Goal: Task Accomplishment & Management: Use online tool/utility

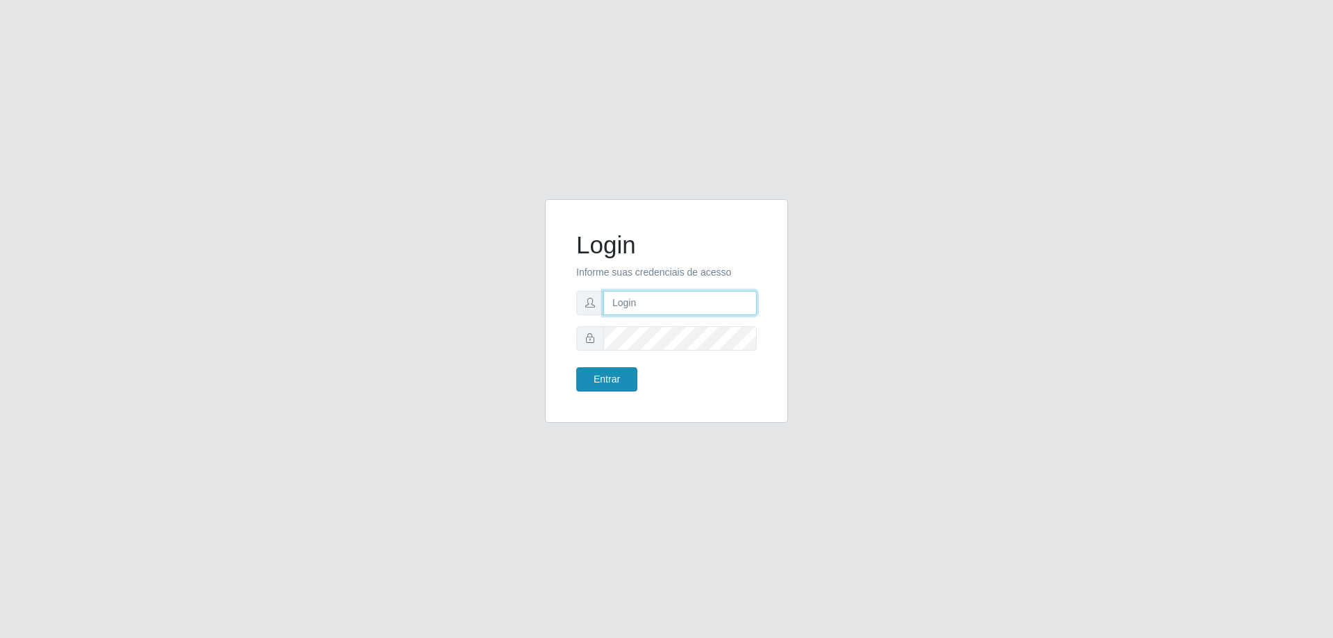
type input "[EMAIL_ADDRESS][DOMAIN_NAME]"
click at [605, 377] on button "Entrar" at bounding box center [606, 379] width 61 height 24
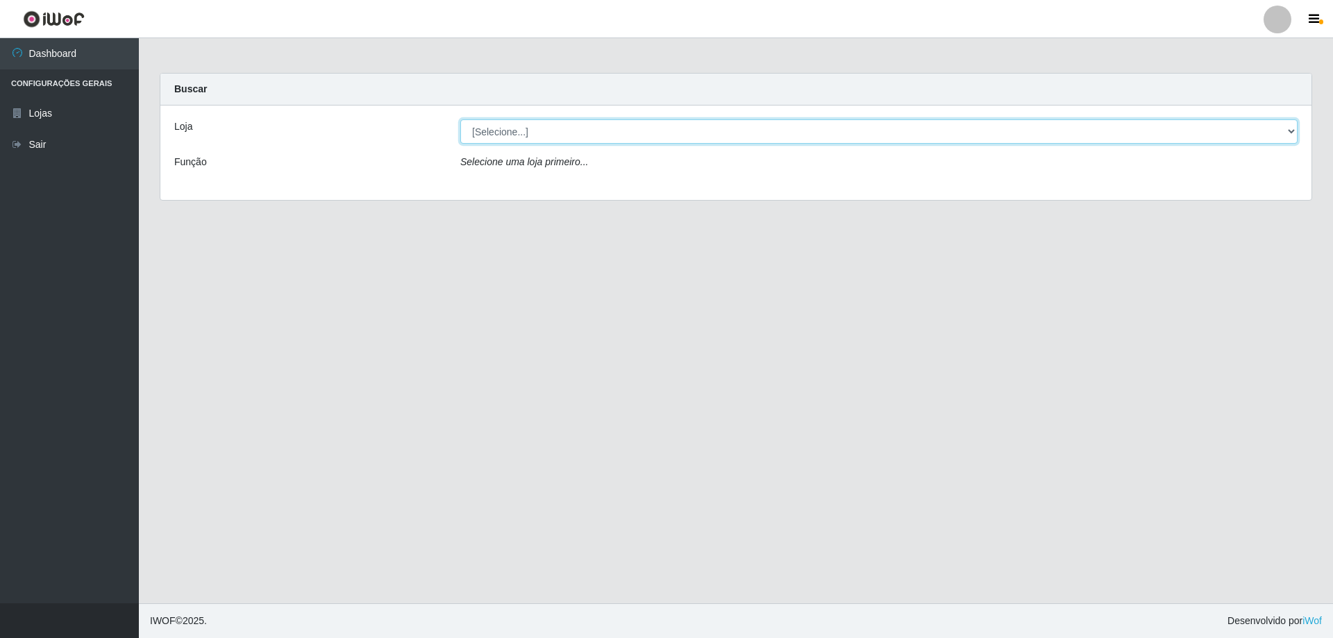
click at [514, 130] on select "[Selecione...] SuperShow Bis - [GEOGRAPHIC_DATA]" at bounding box center [878, 131] width 837 height 24
select select "59"
click at [460, 119] on select "[Selecione...] SuperShow Bis - [GEOGRAPHIC_DATA]" at bounding box center [878, 131] width 837 height 24
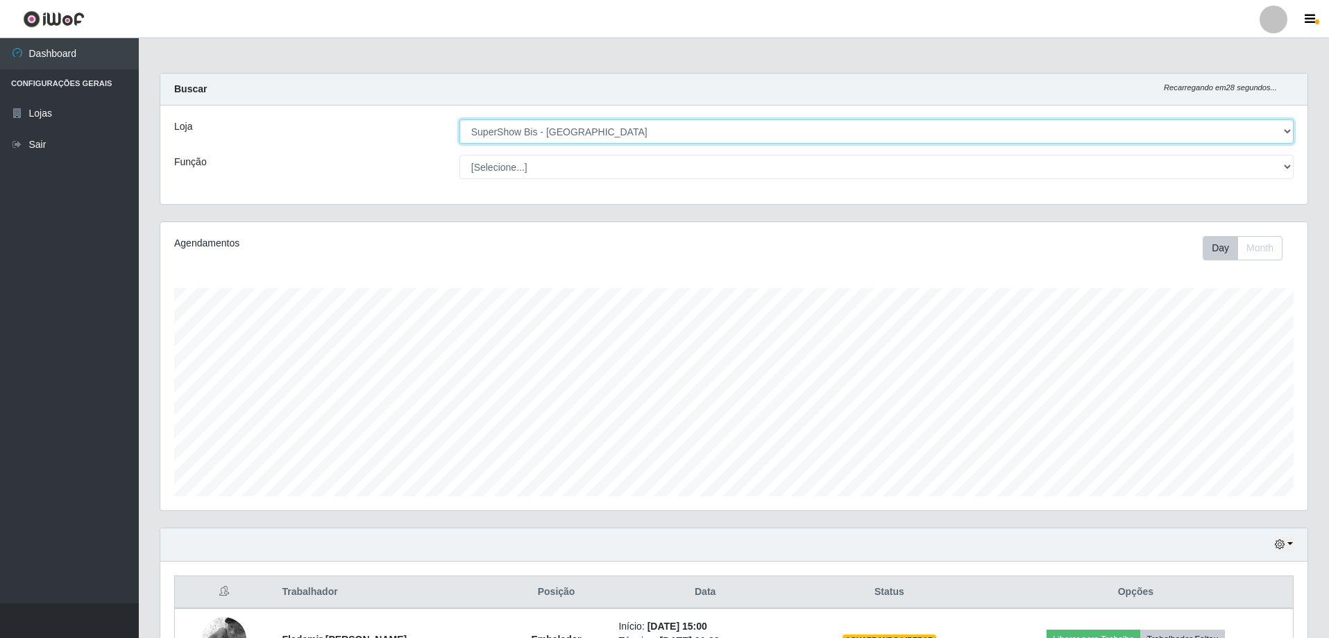
scroll to position [160, 0]
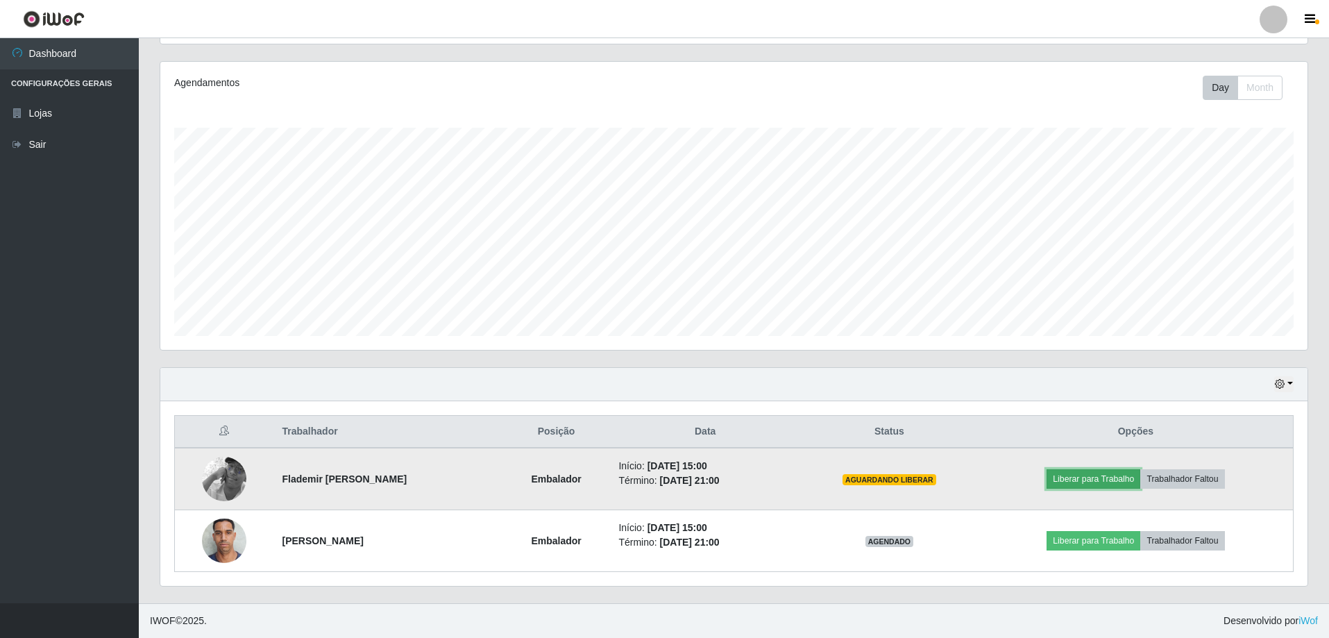
click at [1079, 478] on button "Liberar para Trabalho" at bounding box center [1094, 478] width 94 height 19
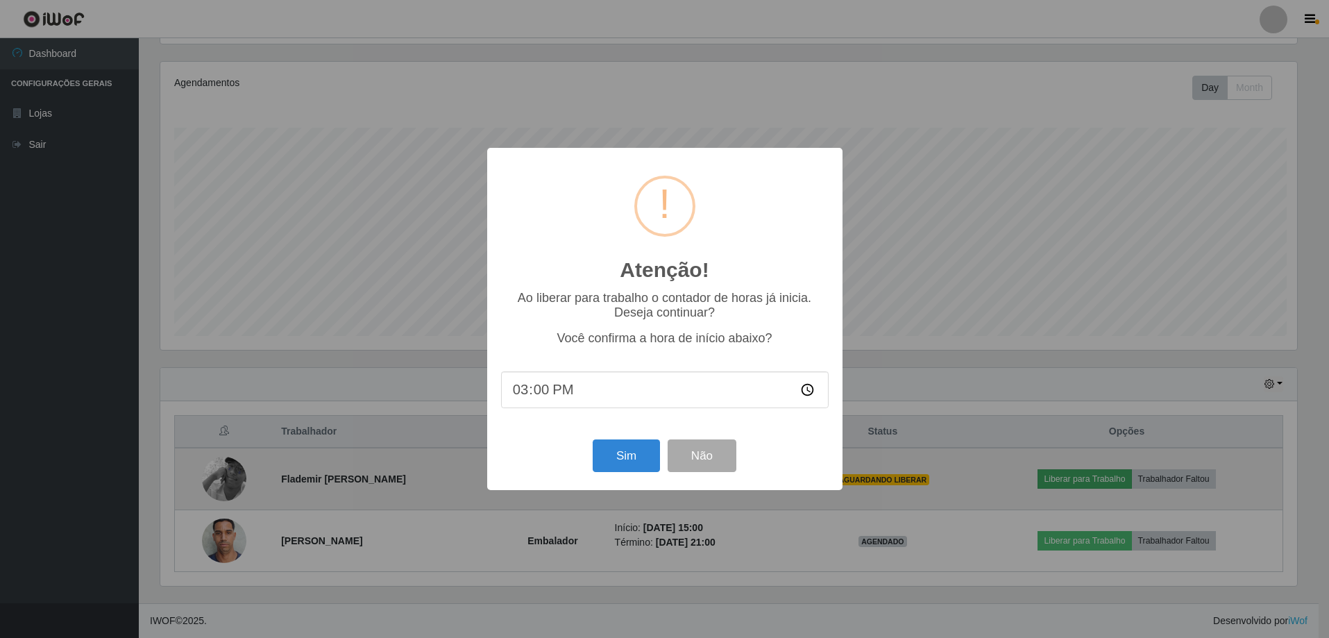
scroll to position [288, 1140]
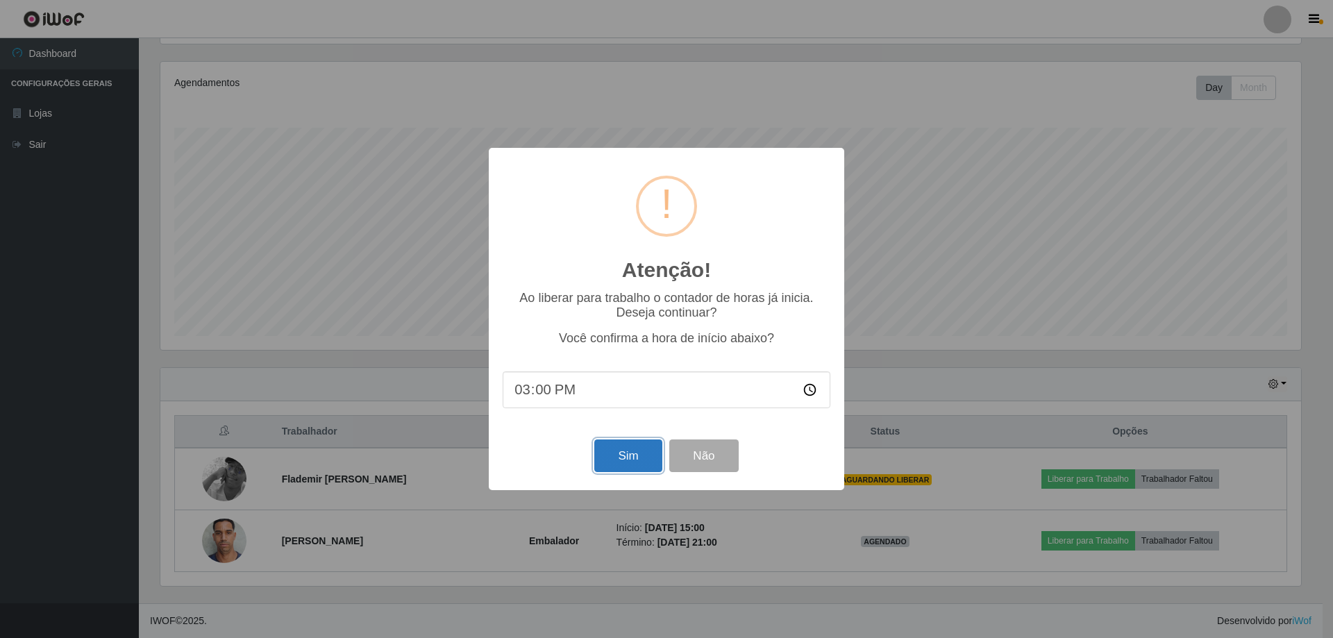
click at [645, 456] on button "Sim" at bounding box center [627, 455] width 67 height 33
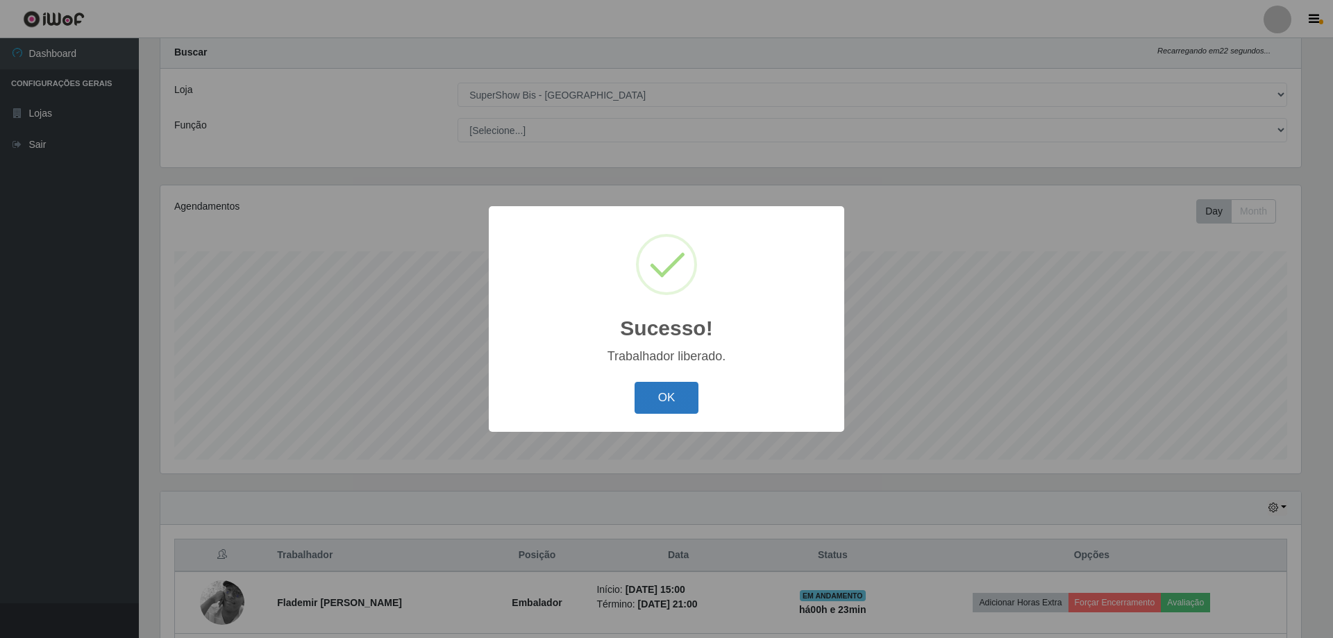
click at [670, 396] on button "OK" at bounding box center [666, 398] width 65 height 33
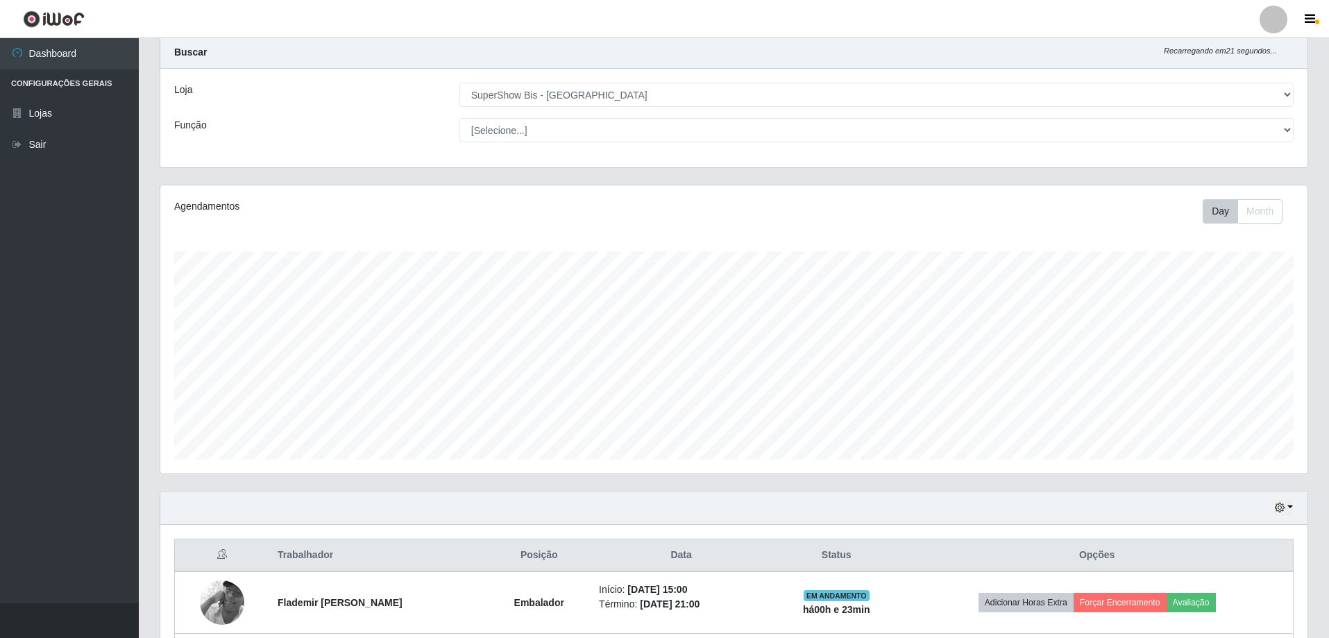
scroll to position [160, 0]
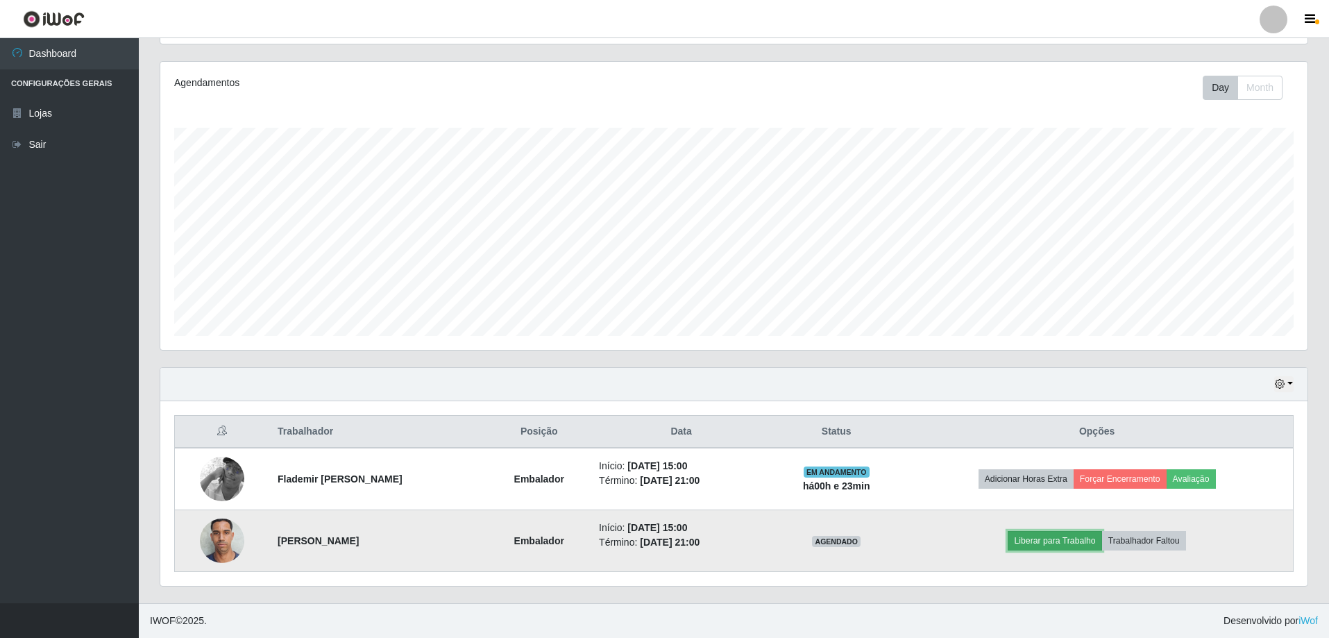
click at [1079, 537] on button "Liberar para Trabalho" at bounding box center [1055, 540] width 94 height 19
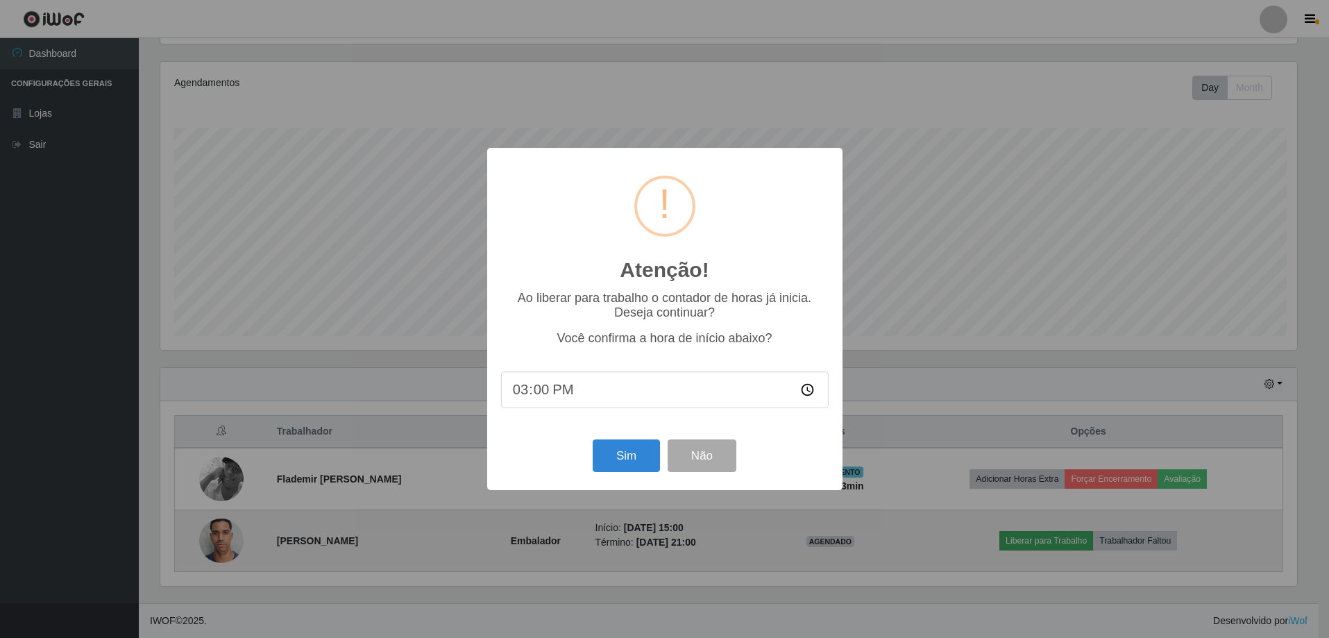
scroll to position [288, 1140]
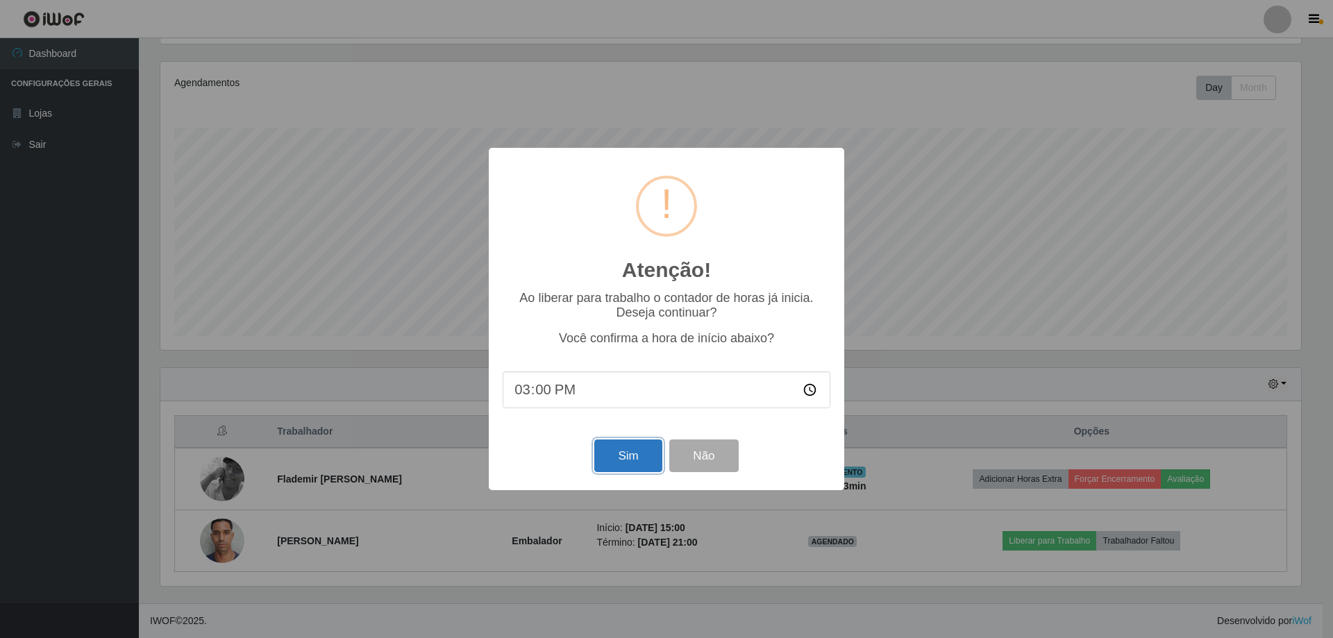
click at [638, 453] on button "Sim" at bounding box center [627, 455] width 67 height 33
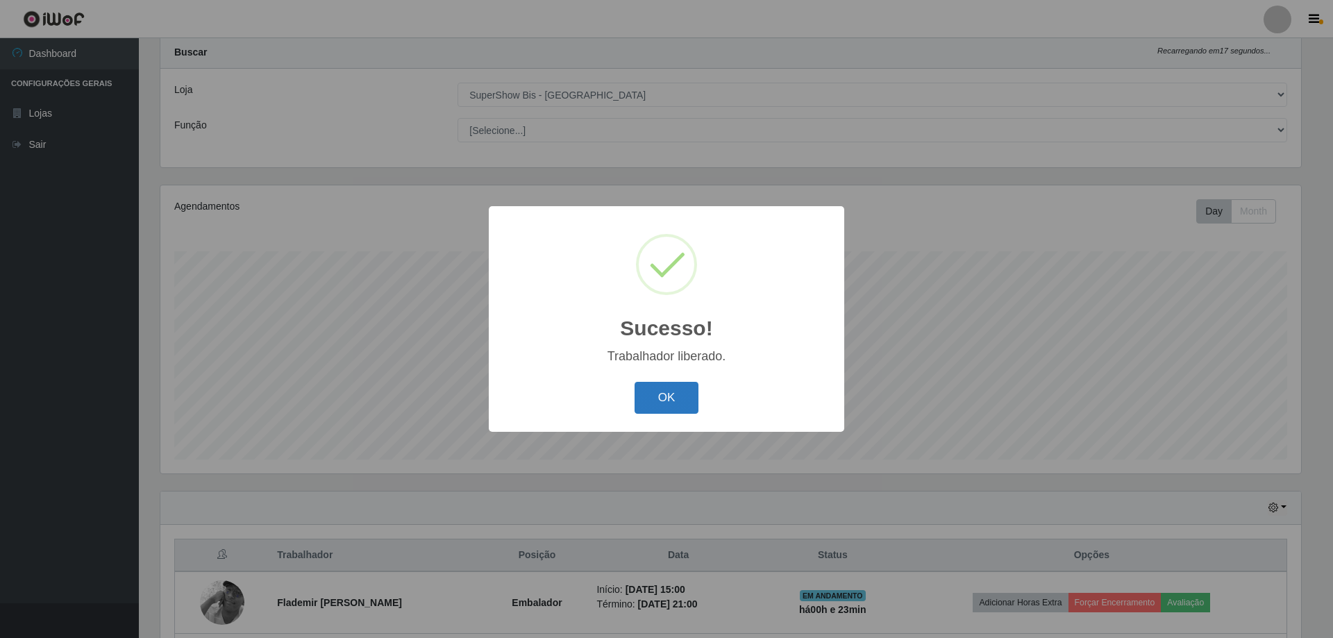
click at [673, 391] on button "OK" at bounding box center [666, 398] width 65 height 33
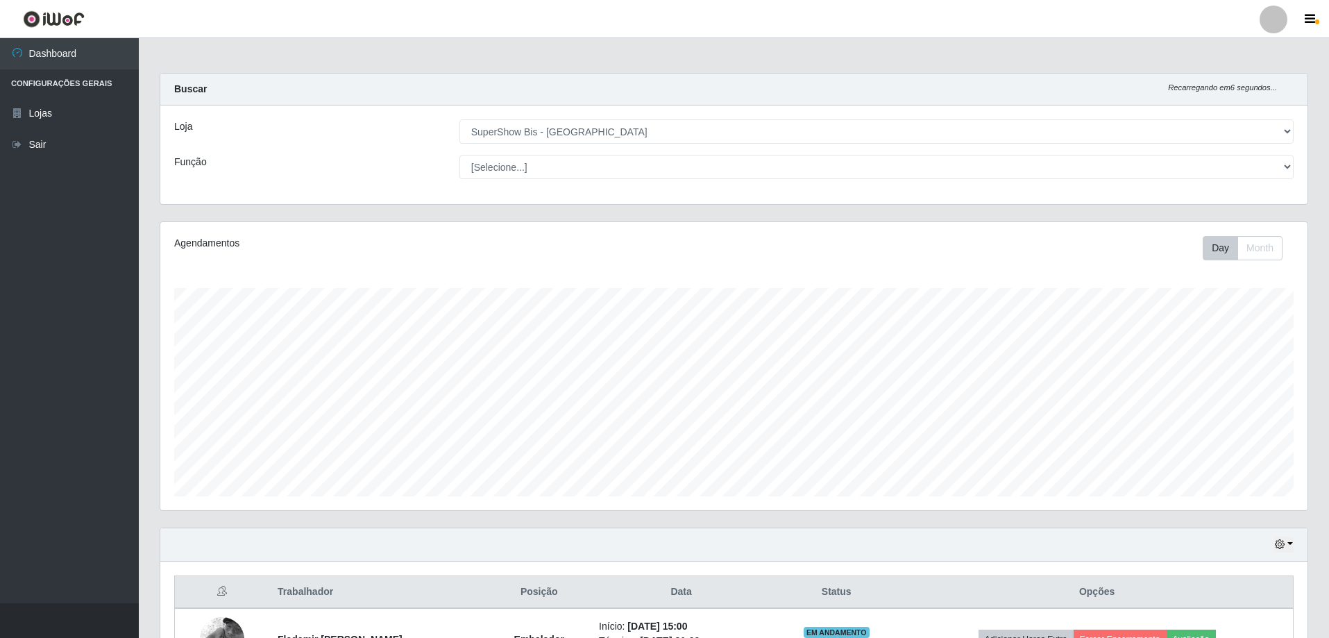
scroll to position [160, 0]
